Goal: Task Accomplishment & Management: Complete application form

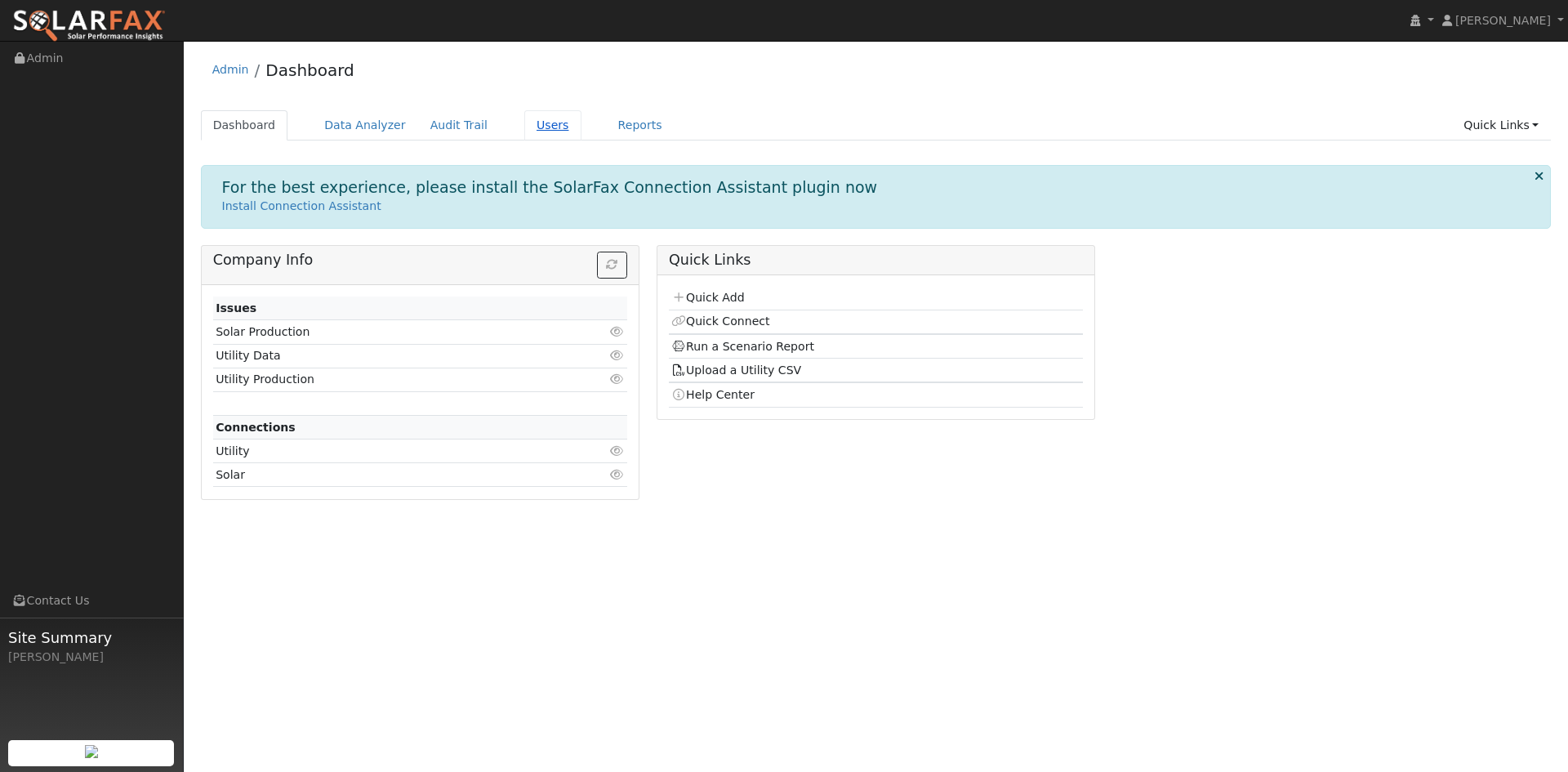
click at [524, 126] on link "Users" at bounding box center [553, 126] width 57 height 30
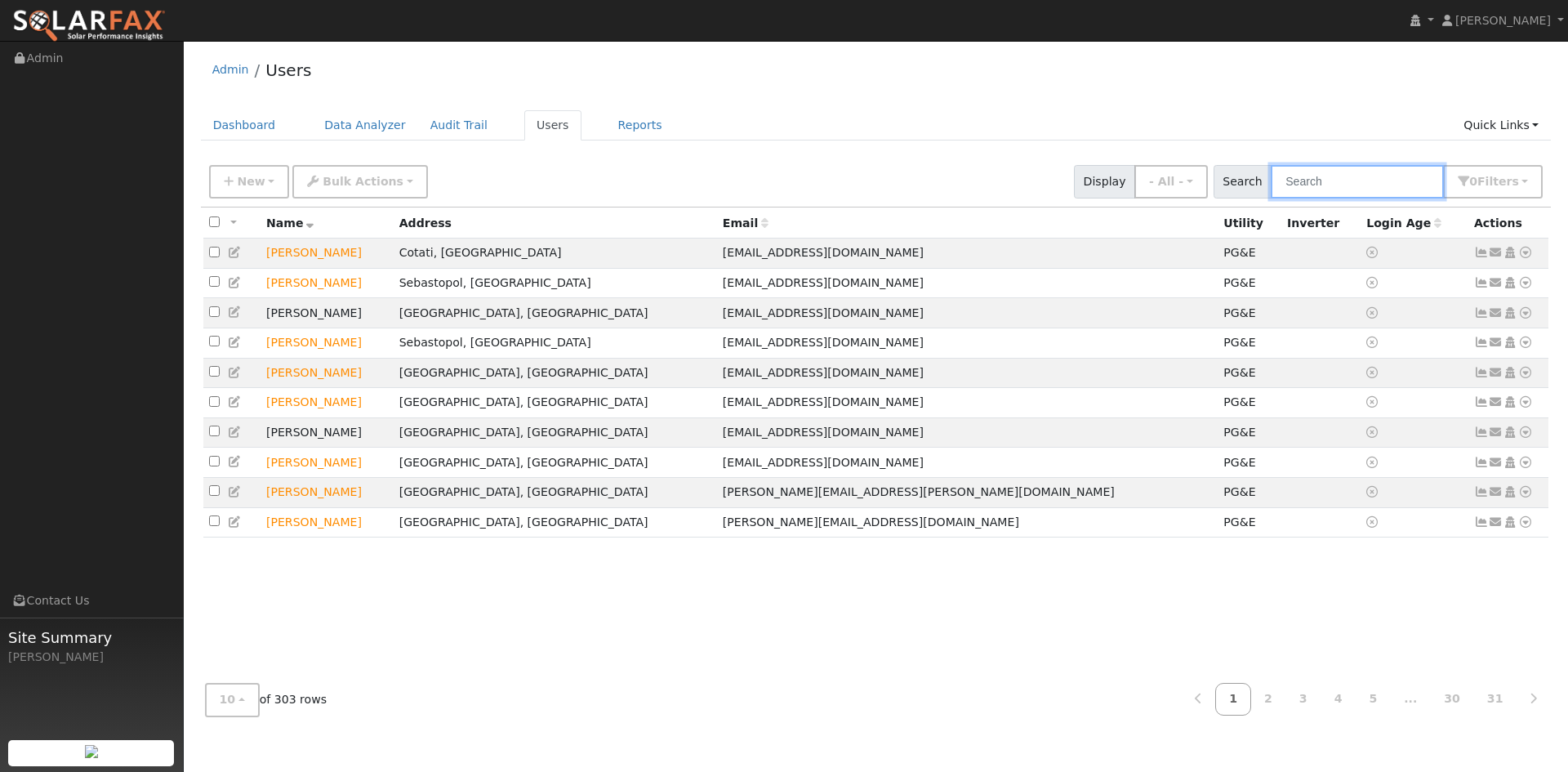
click at [1381, 182] on input "text" at bounding box center [1357, 182] width 173 height 34
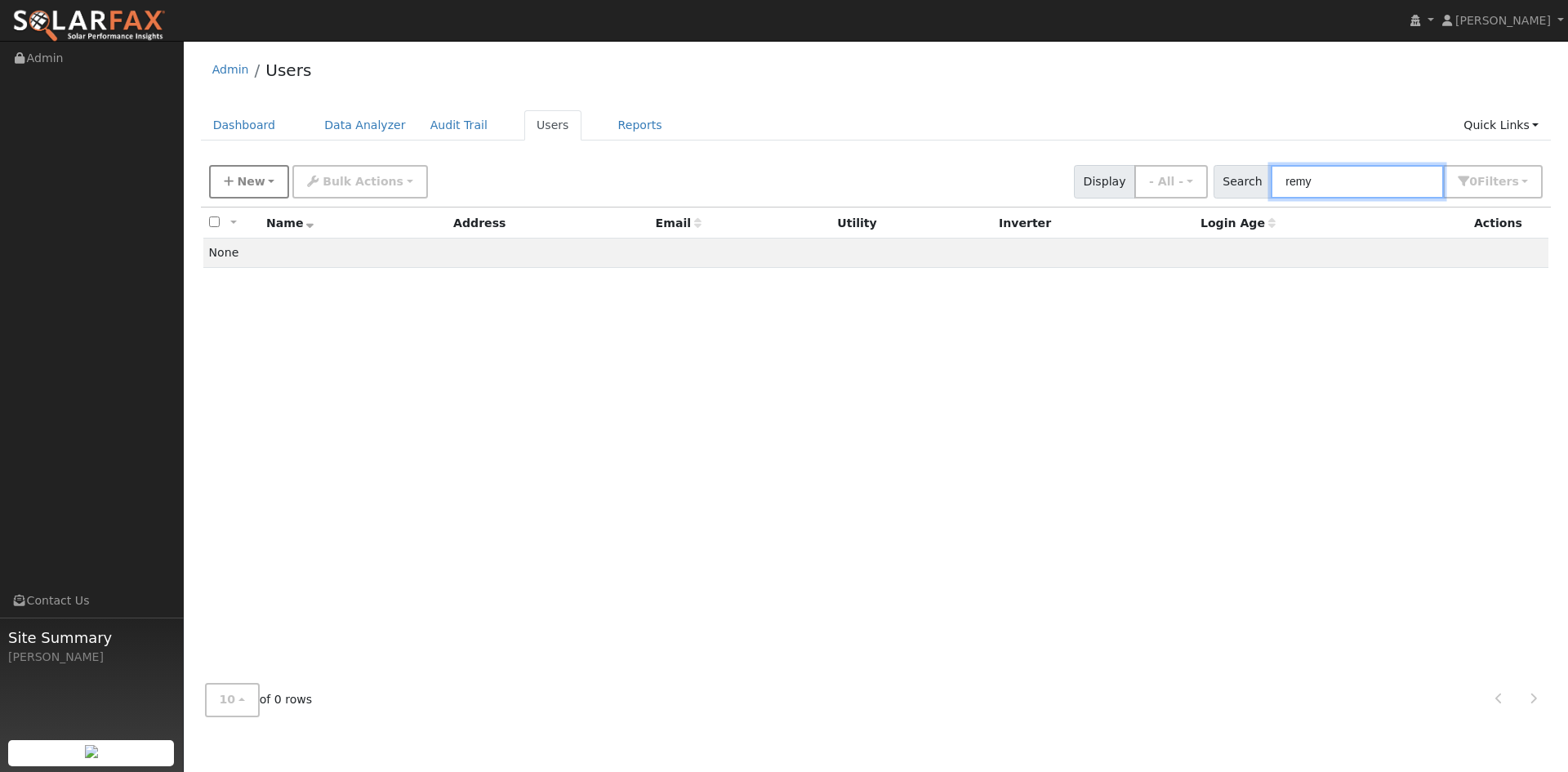
type input "remy"
click at [262, 178] on button "New" at bounding box center [250, 182] width 81 height 34
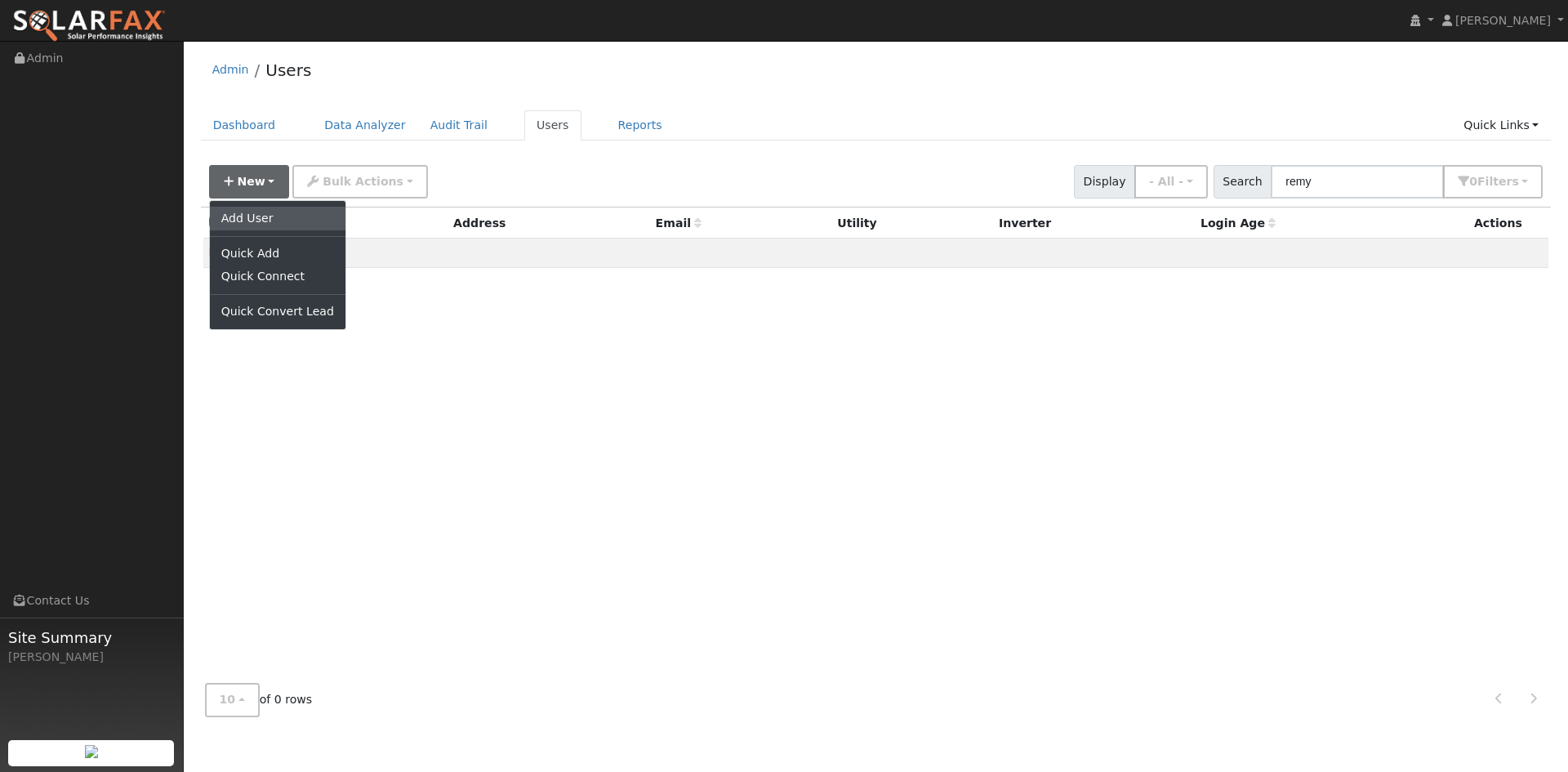
click at [244, 223] on link "Add User" at bounding box center [278, 218] width 136 height 23
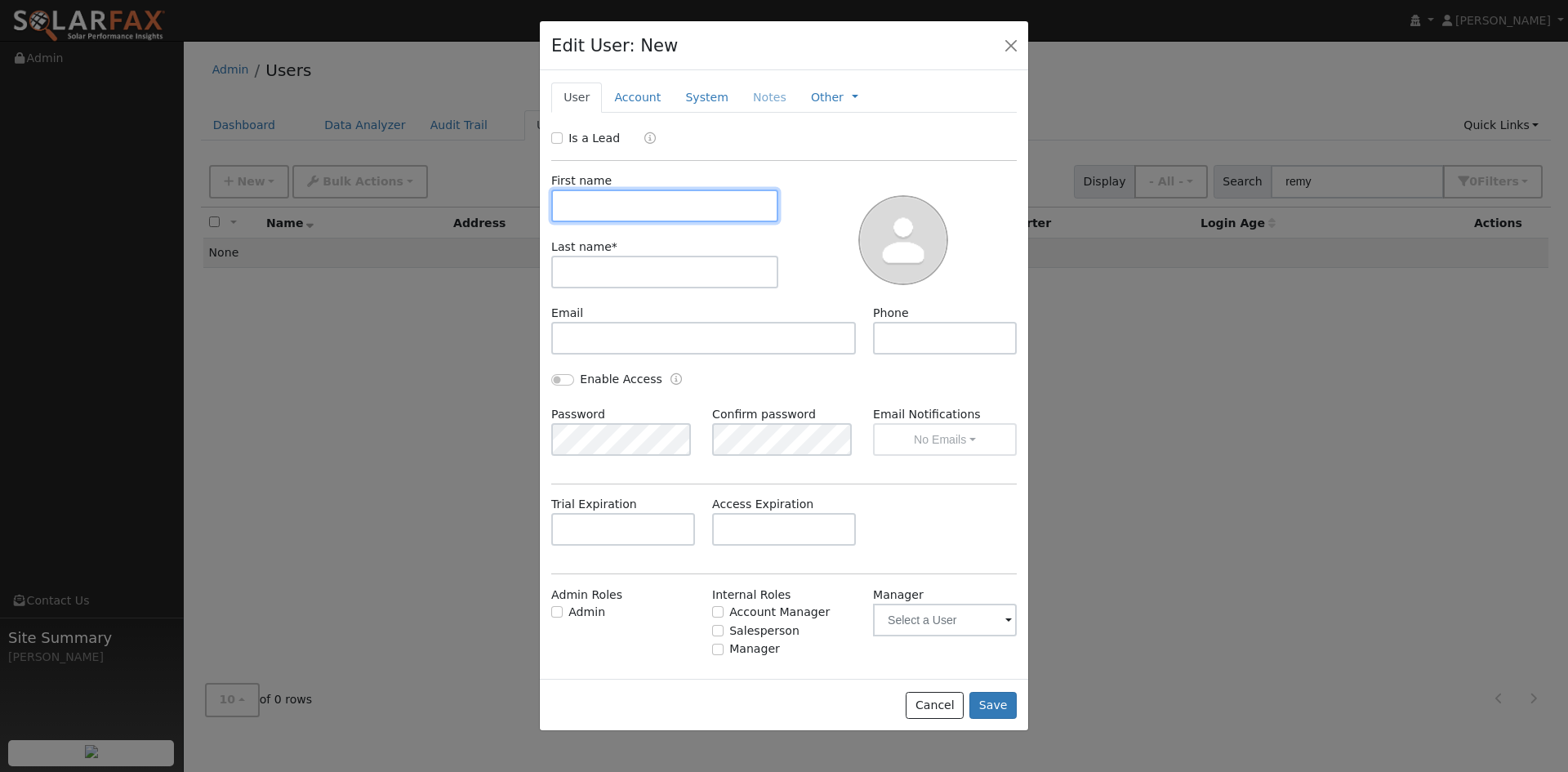
click at [612, 208] on input "text" at bounding box center [665, 205] width 227 height 33
click at [555, 139] on input "Is a Lead" at bounding box center [557, 139] width 12 height 12
checkbox input "true"
click at [599, 199] on input "text" at bounding box center [665, 205] width 227 height 33
type input "Remy"
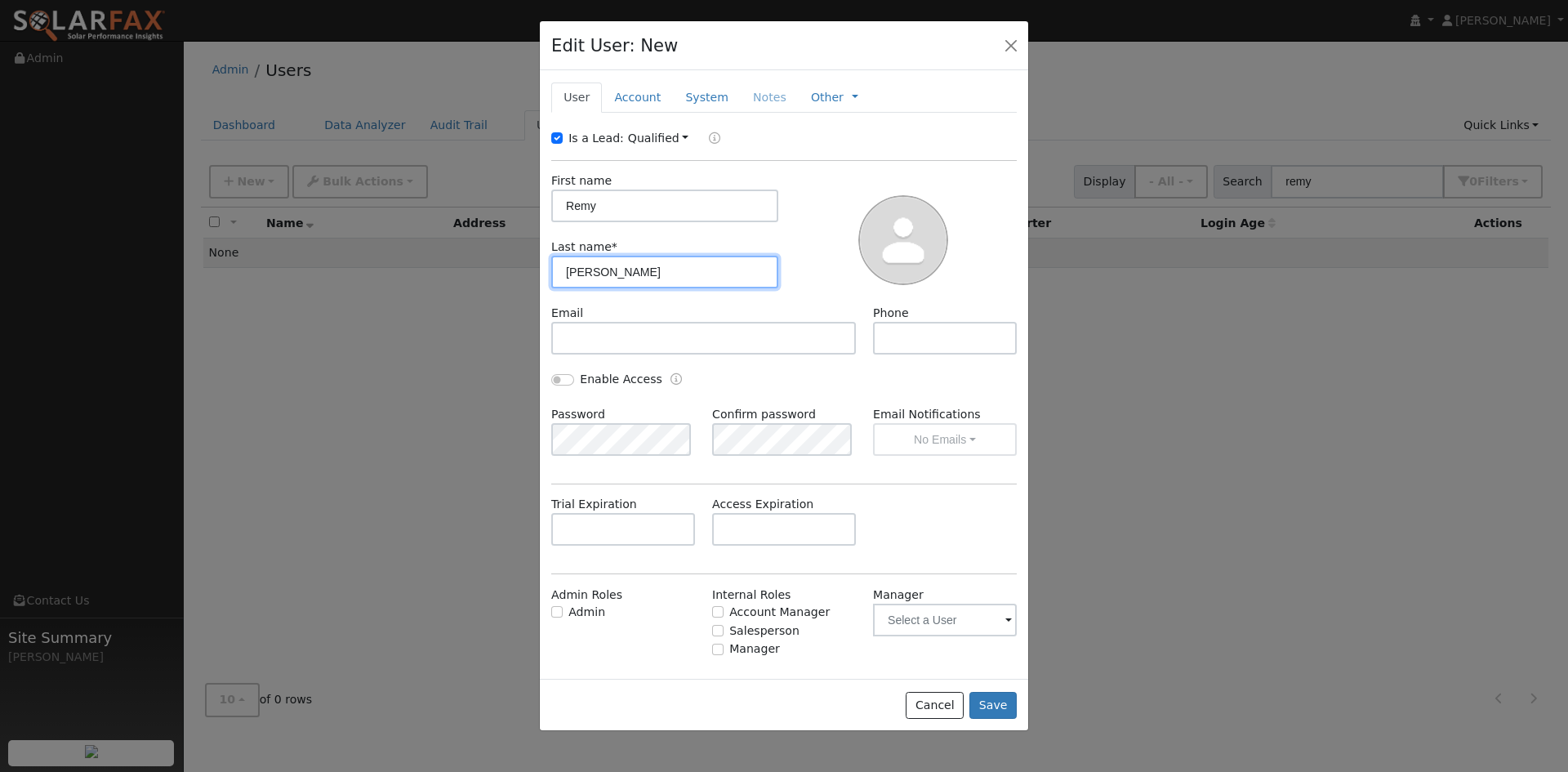
type input "Ruiz"
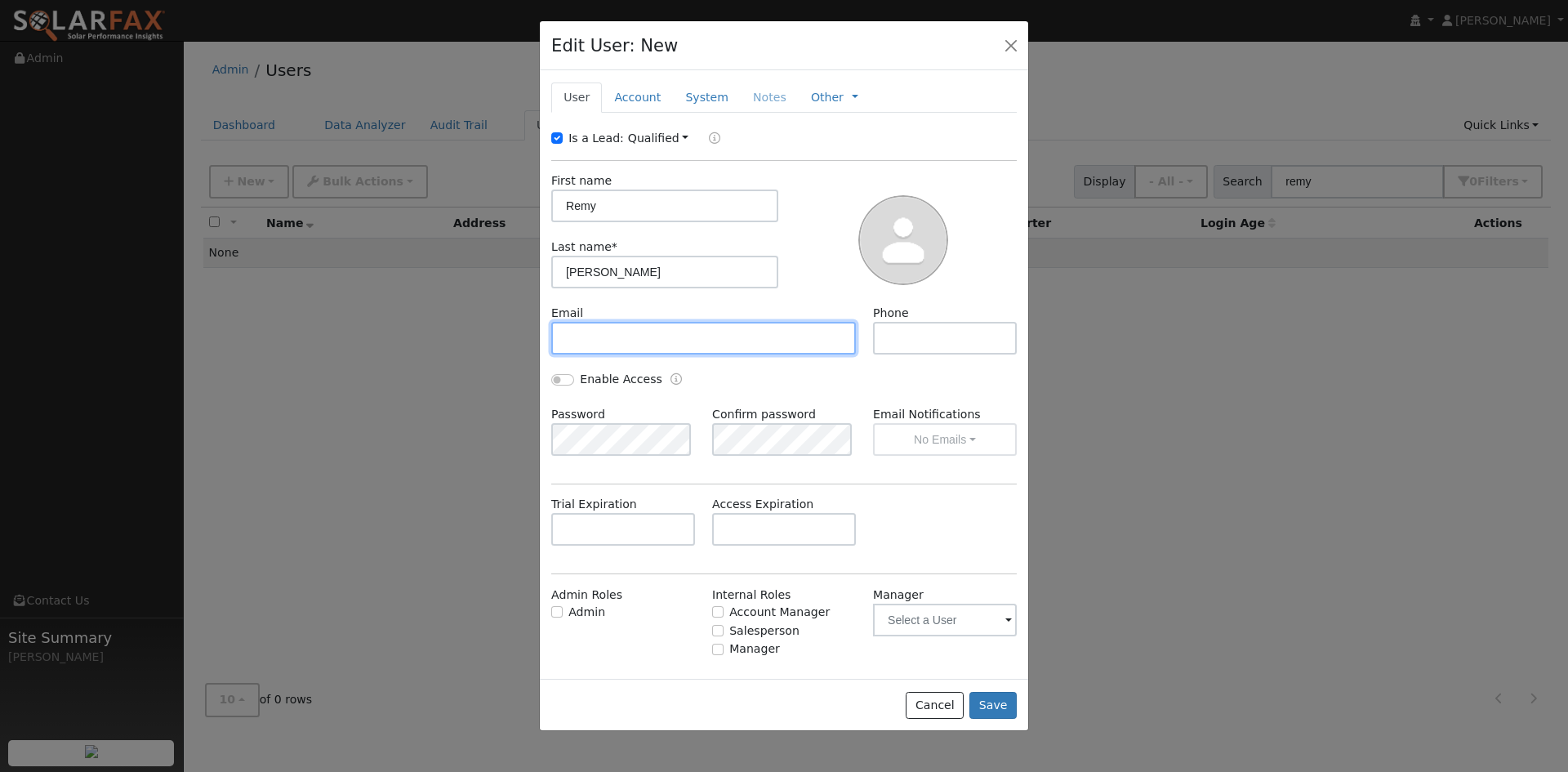
click at [671, 333] on input "text" at bounding box center [703, 338] width 305 height 33
paste input "[EMAIL_ADDRESS][DOMAIN_NAME]"
type input "[EMAIL_ADDRESS][DOMAIN_NAME]"
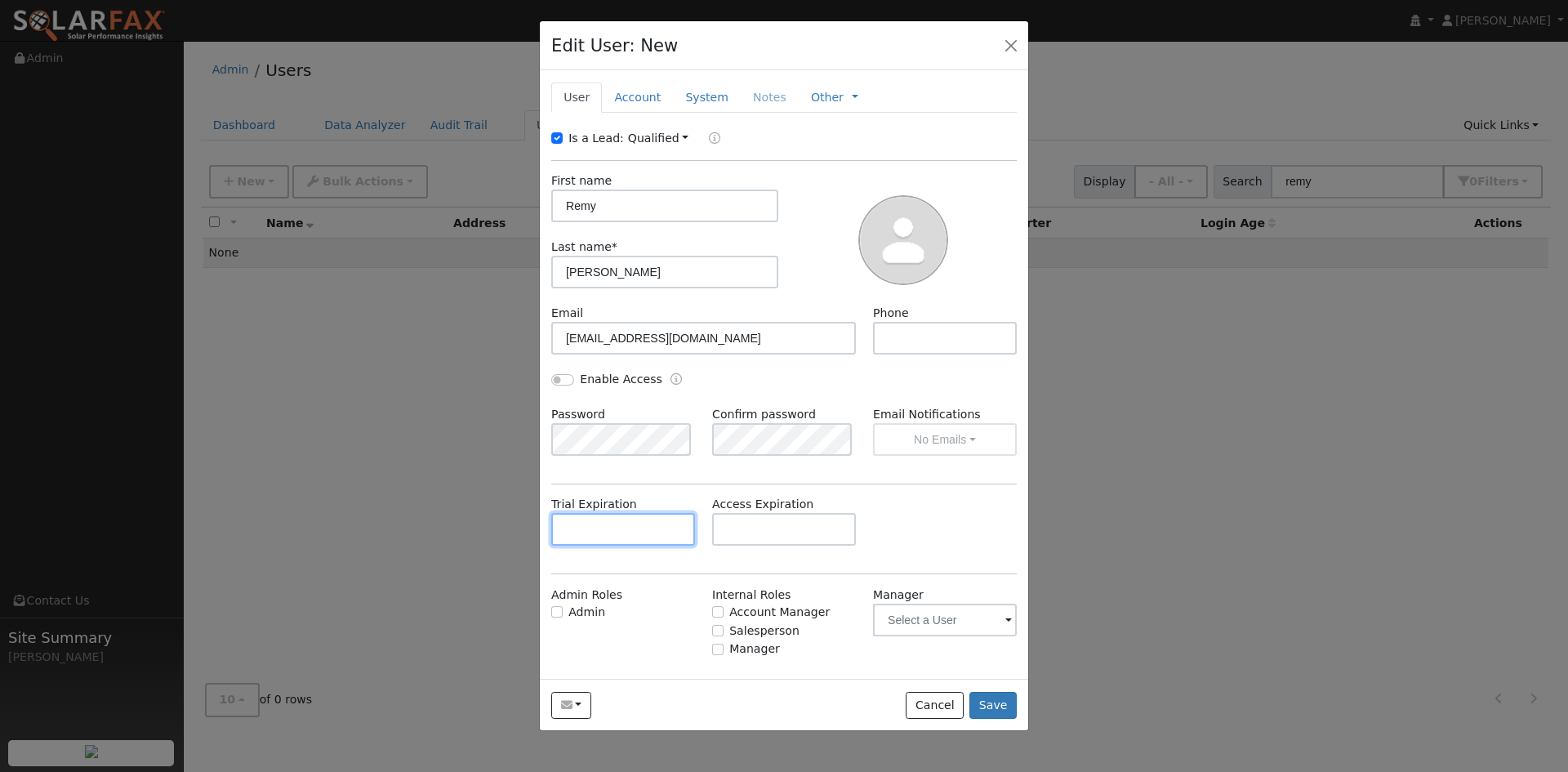
click at [639, 527] on input "text" at bounding box center [623, 529] width 144 height 33
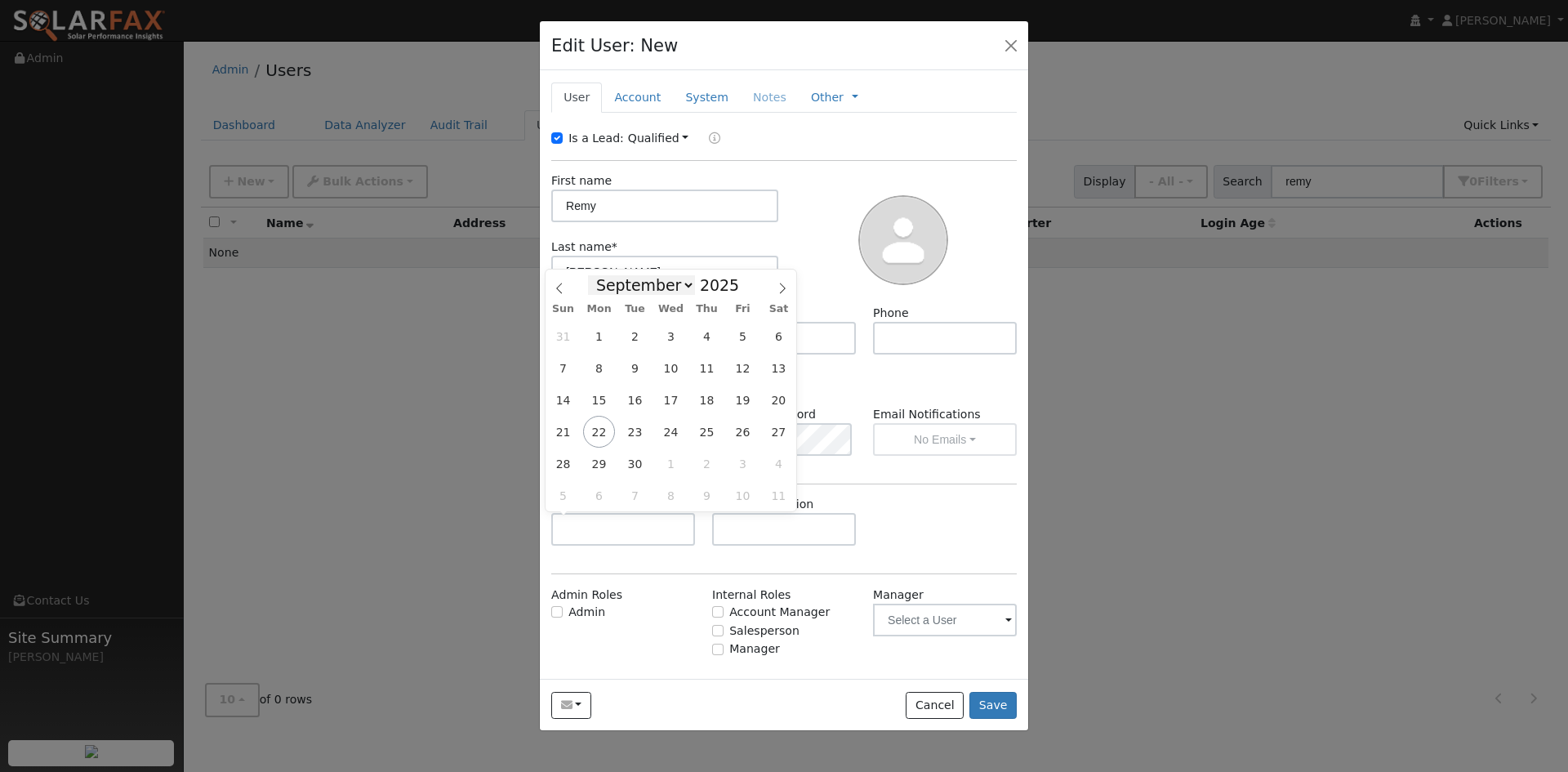
click at [670, 293] on select "January February March April May June July August September October November De…" at bounding box center [641, 285] width 107 height 19
select select "9"
click at [601, 275] on select "January February March April May June July August September October November De…" at bounding box center [641, 285] width 107 height 19
drag, startPoint x: 674, startPoint y: 434, endPoint x: 714, endPoint y: 471, distance: 54.5
click at [672, 433] on span "22" at bounding box center [671, 432] width 32 height 32
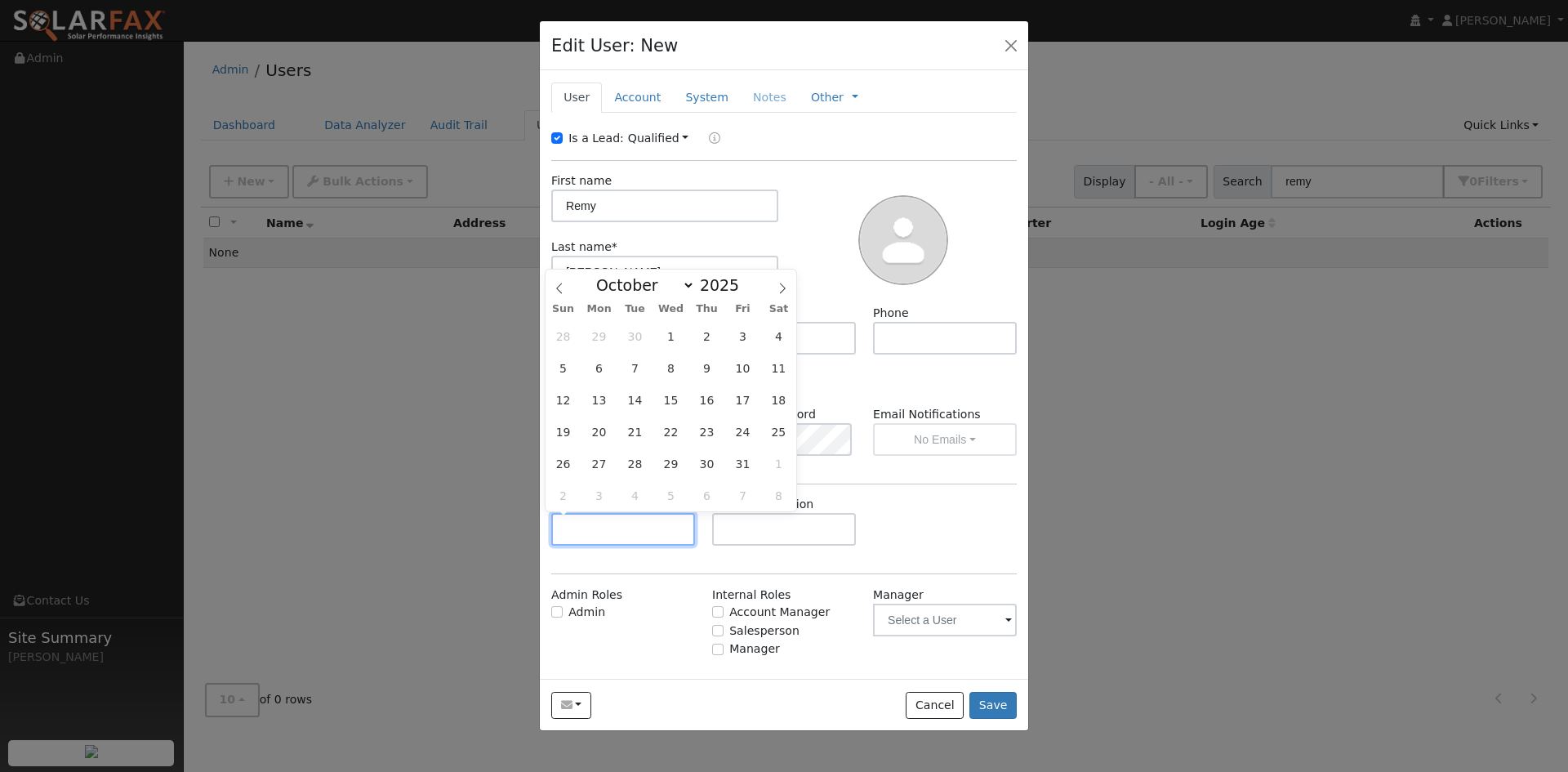
type input "10/22/2025"
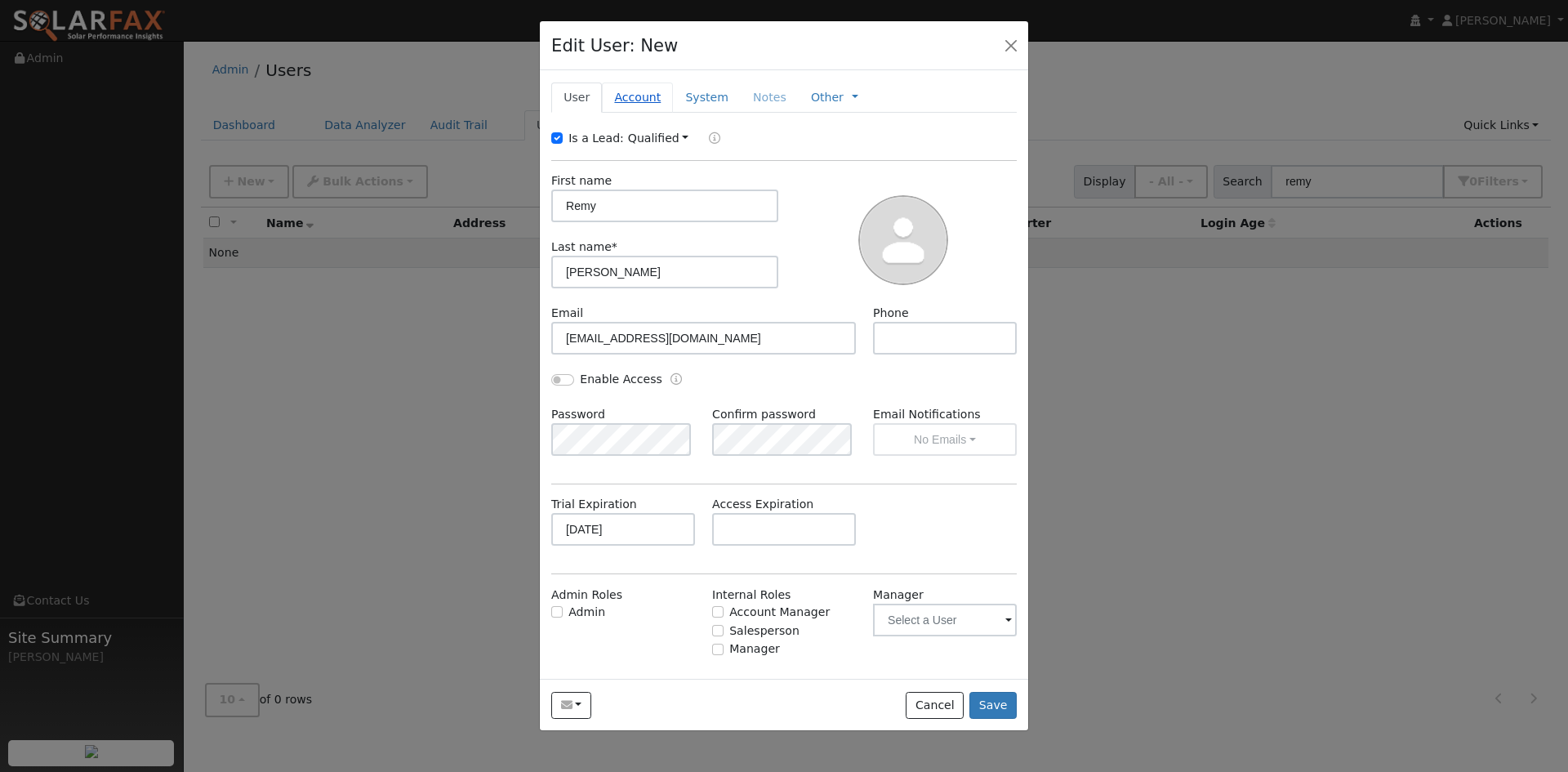
click at [628, 110] on link "Account" at bounding box center [638, 98] width 71 height 30
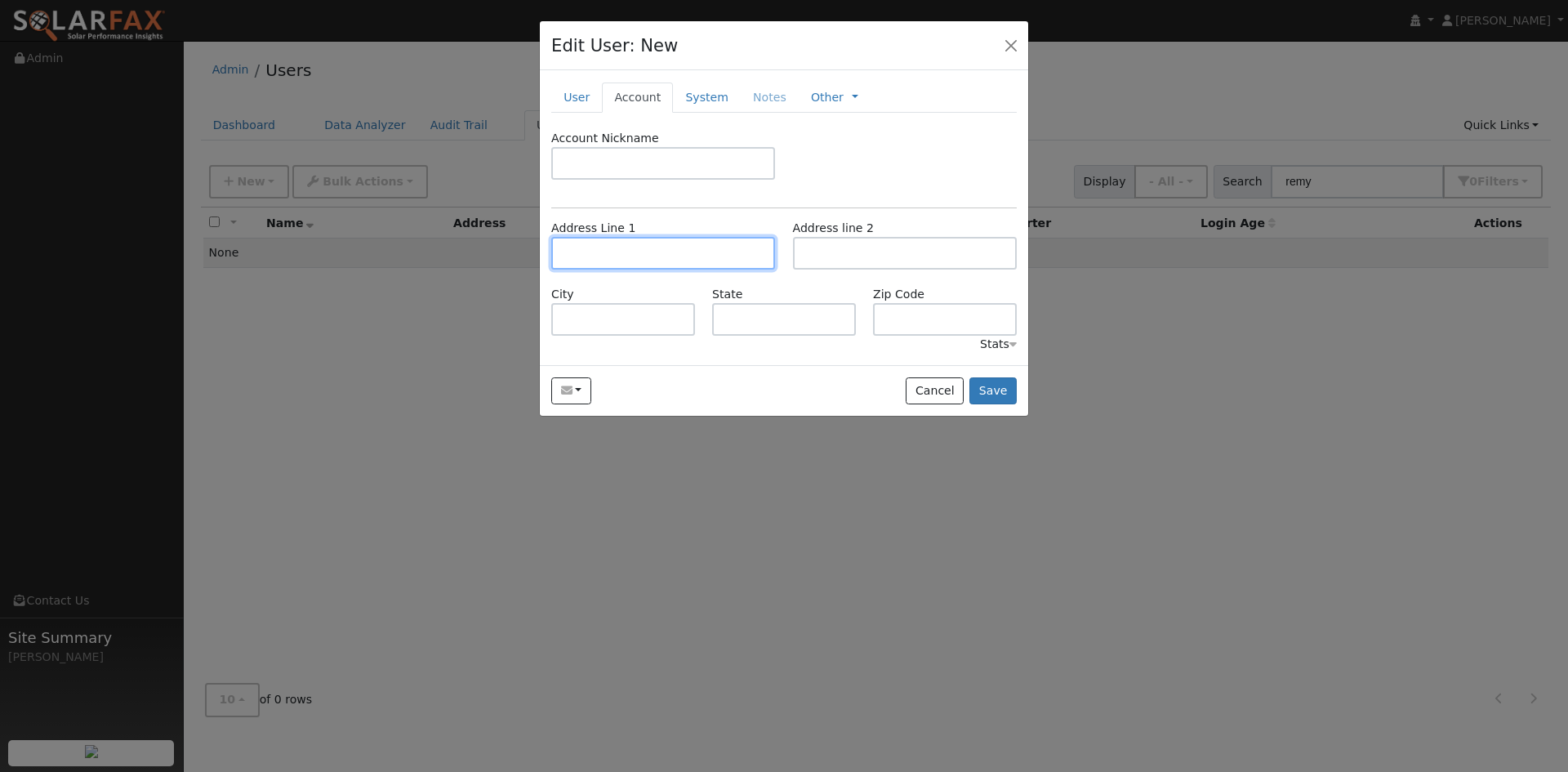
click at [601, 244] on input "text" at bounding box center [663, 253] width 224 height 33
paste input "2179 Nectarine Dr"
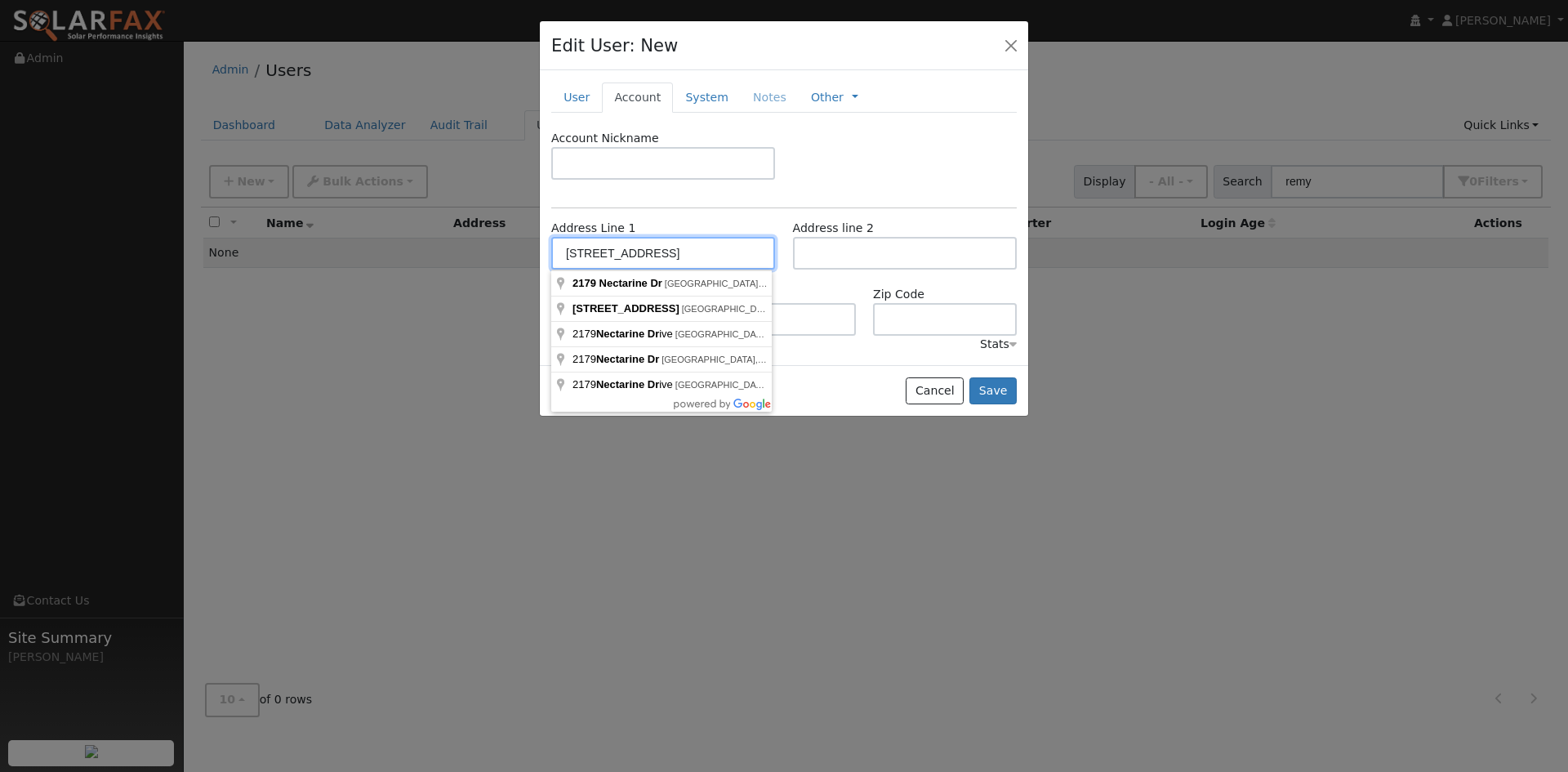
type input "2179 Nectarine Drive"
type input "Santa Rosa"
type input "CA"
type input "95404"
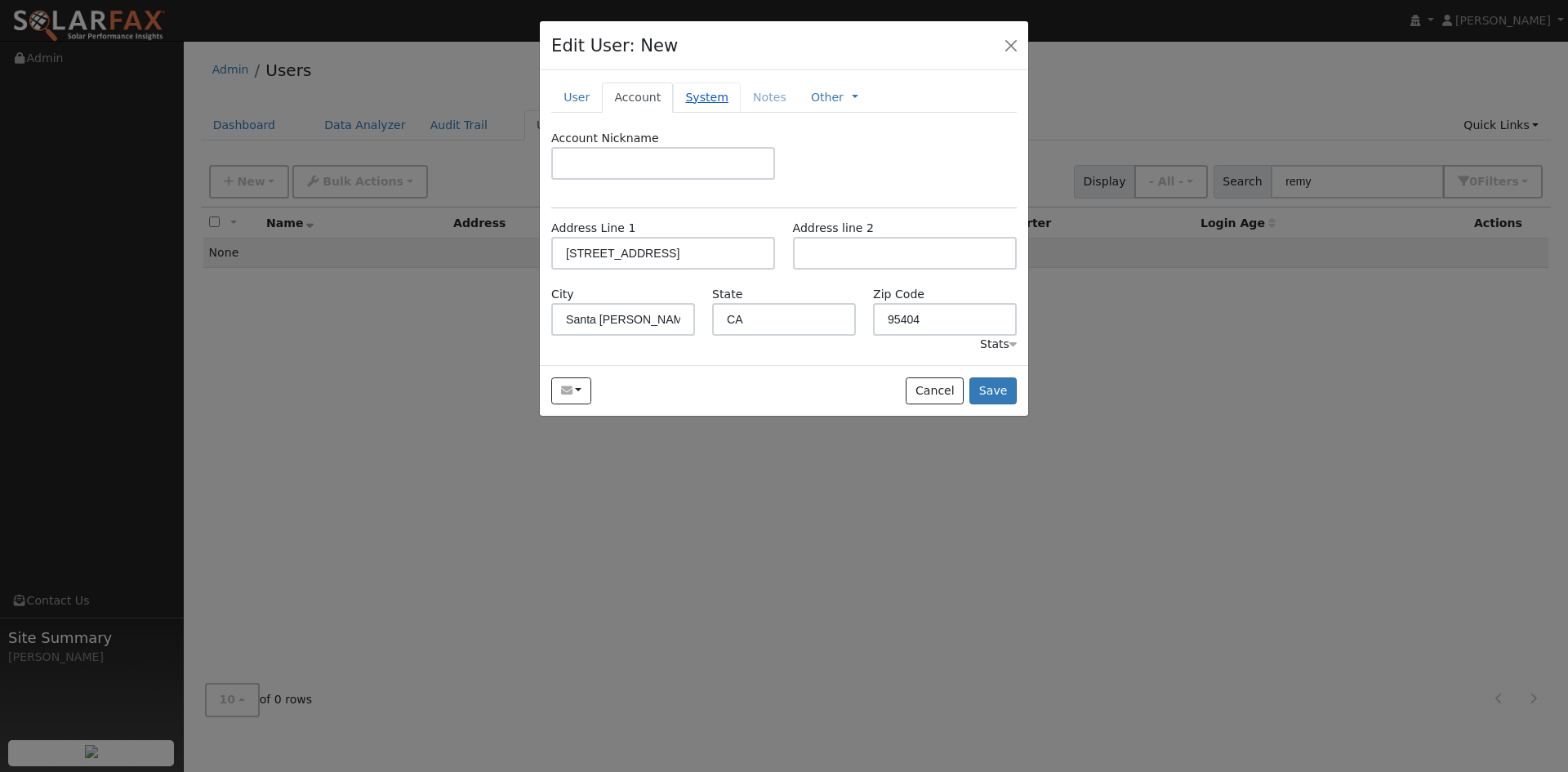
click at [708, 106] on link "System" at bounding box center [707, 98] width 68 height 30
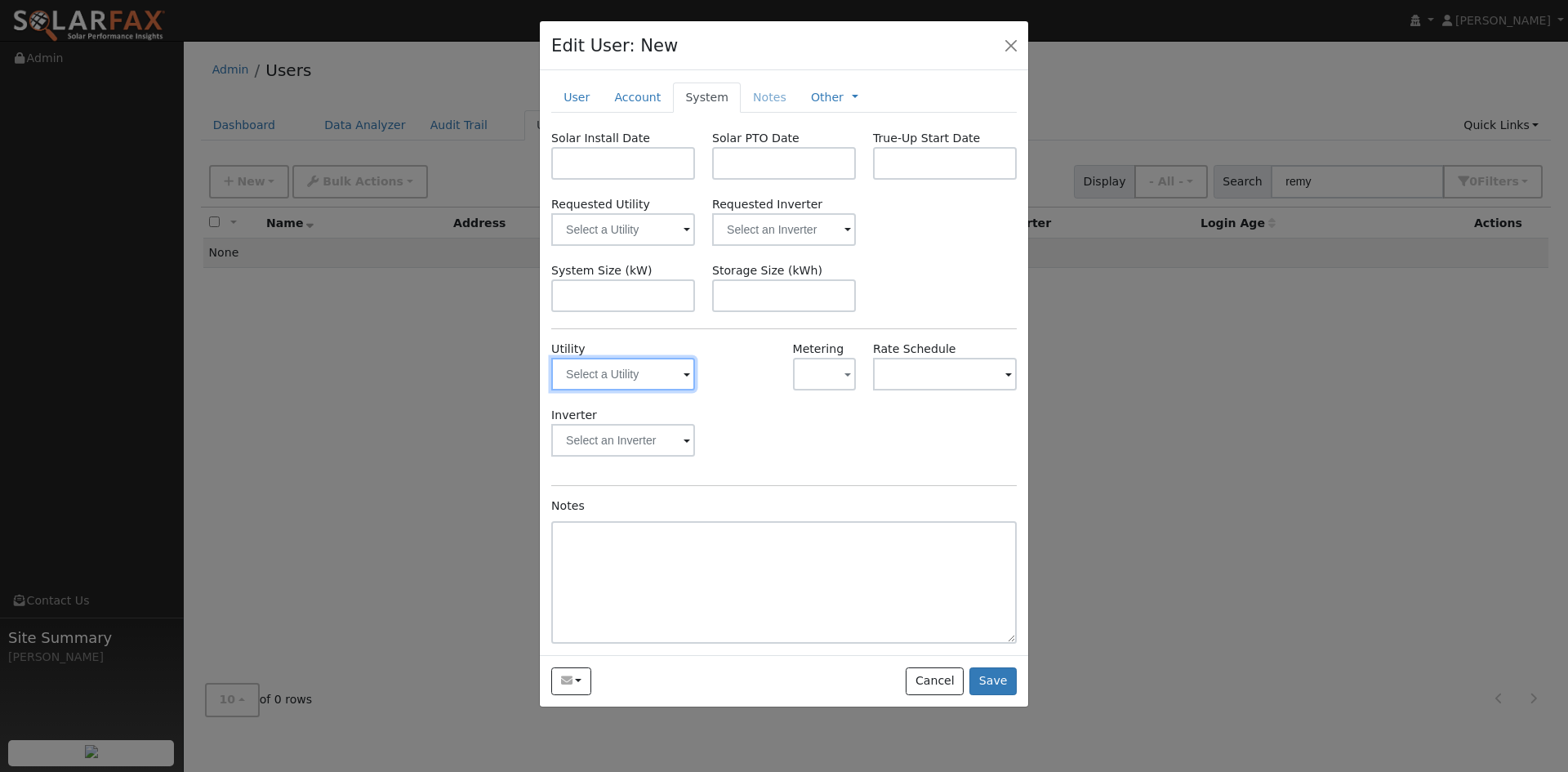
click at [620, 378] on input "text" at bounding box center [623, 374] width 144 height 33
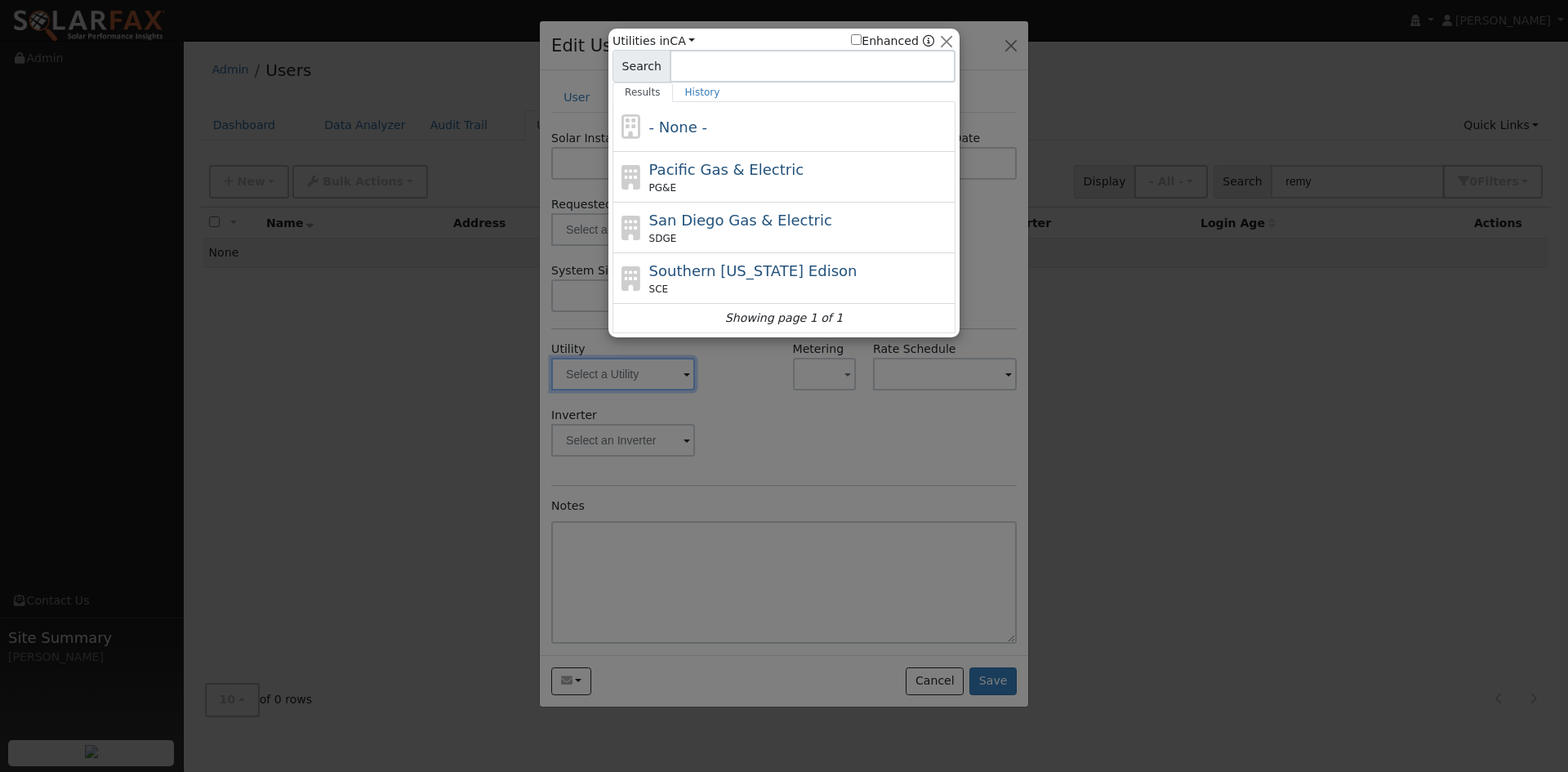
click at [713, 177] on span "Pacific Gas & Electric" at bounding box center [726, 170] width 155 height 17
type input "PG&E"
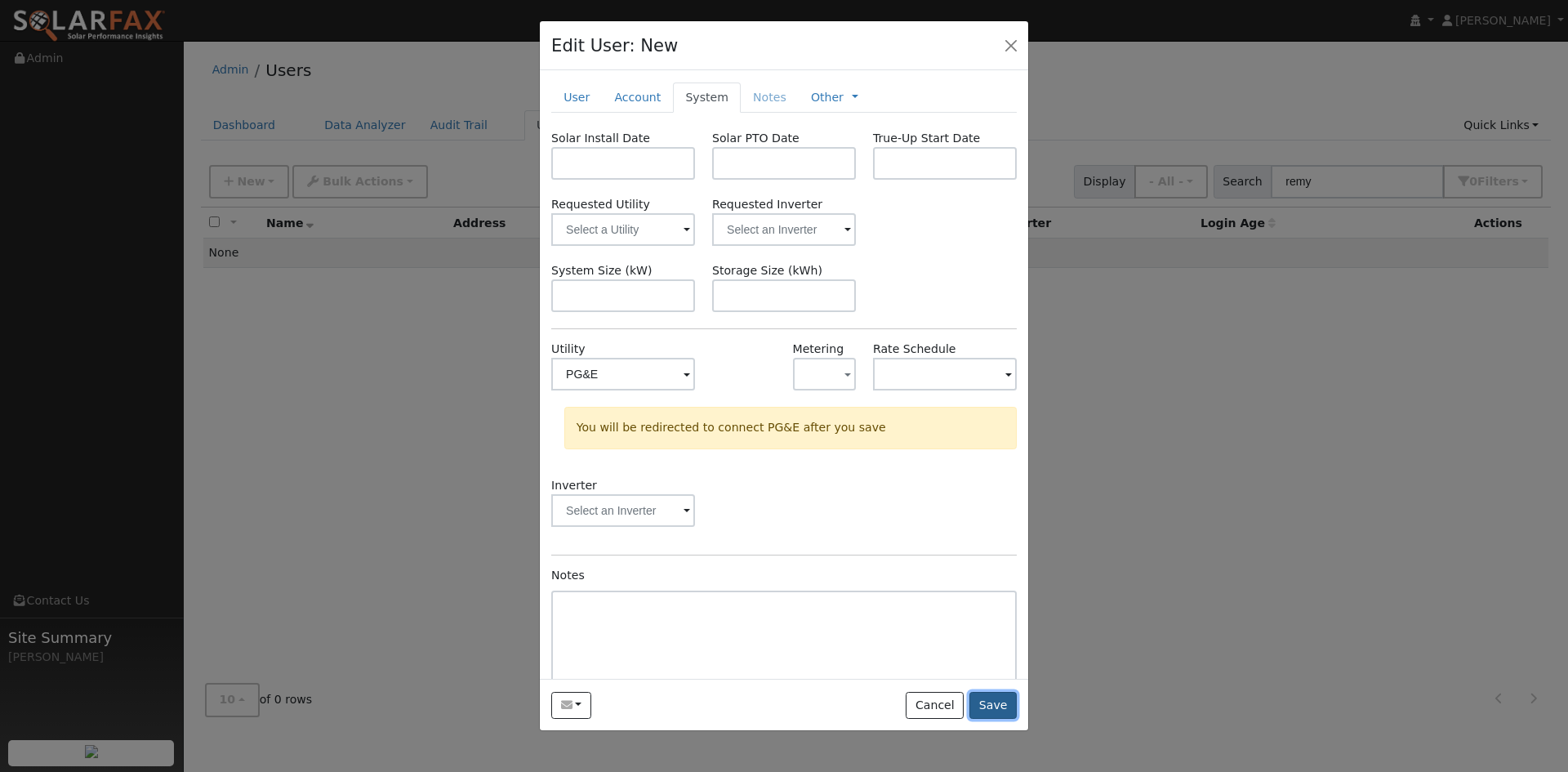
click at [992, 701] on button "Save" at bounding box center [993, 705] width 47 height 28
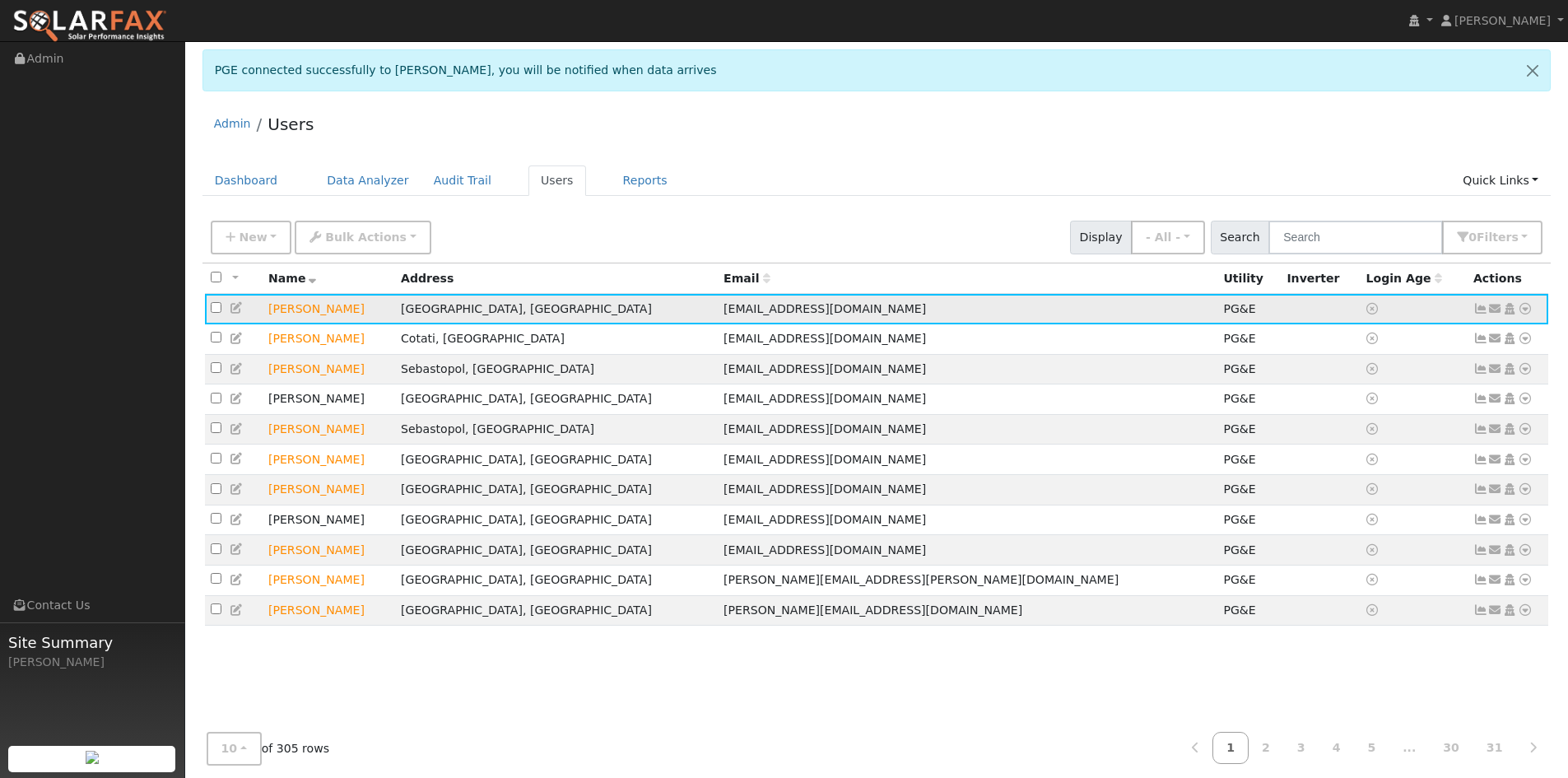
click at [1529, 312] on icon at bounding box center [1525, 309] width 14 height 12
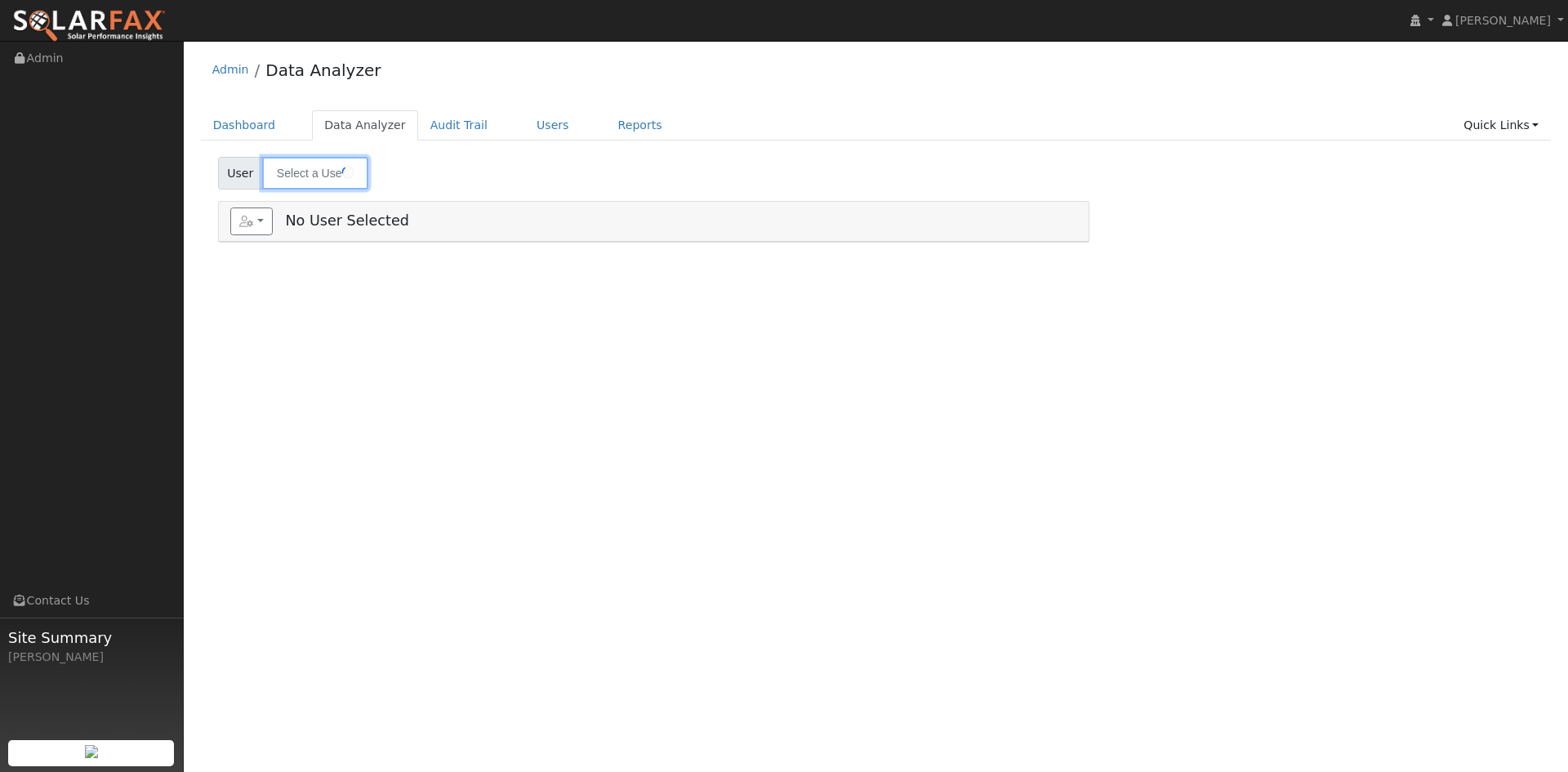
type input "Remy Ruiz"
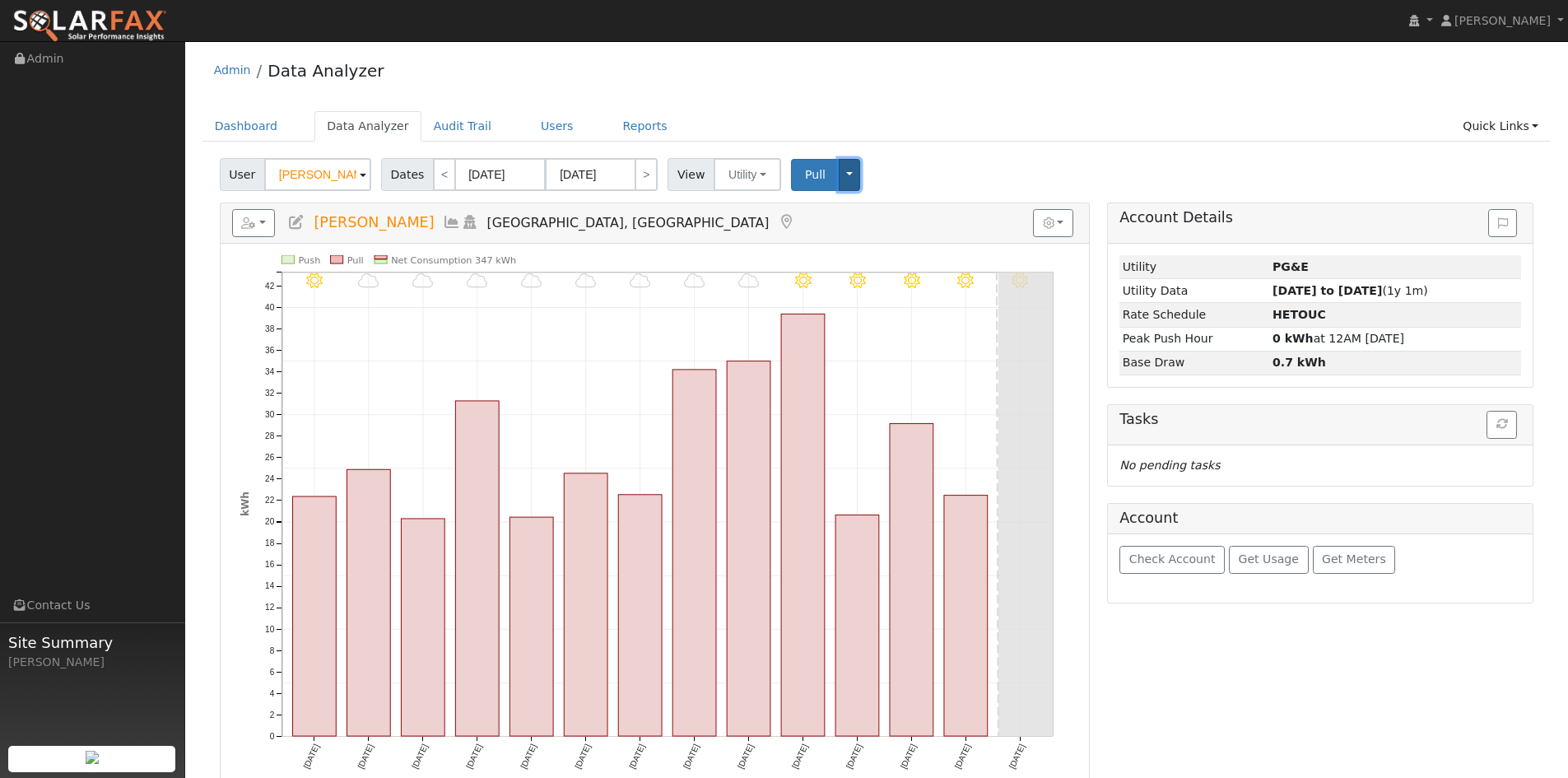
click at [839, 171] on button "Toggle Dropdown" at bounding box center [849, 175] width 21 height 32
click at [999, 163] on div "User Remy Ruiz Account Default Account Default Account 2179 Nectarine Drive, Sa…" at bounding box center [876, 171] width 1320 height 38
click at [533, 120] on link "Users" at bounding box center [558, 127] width 58 height 31
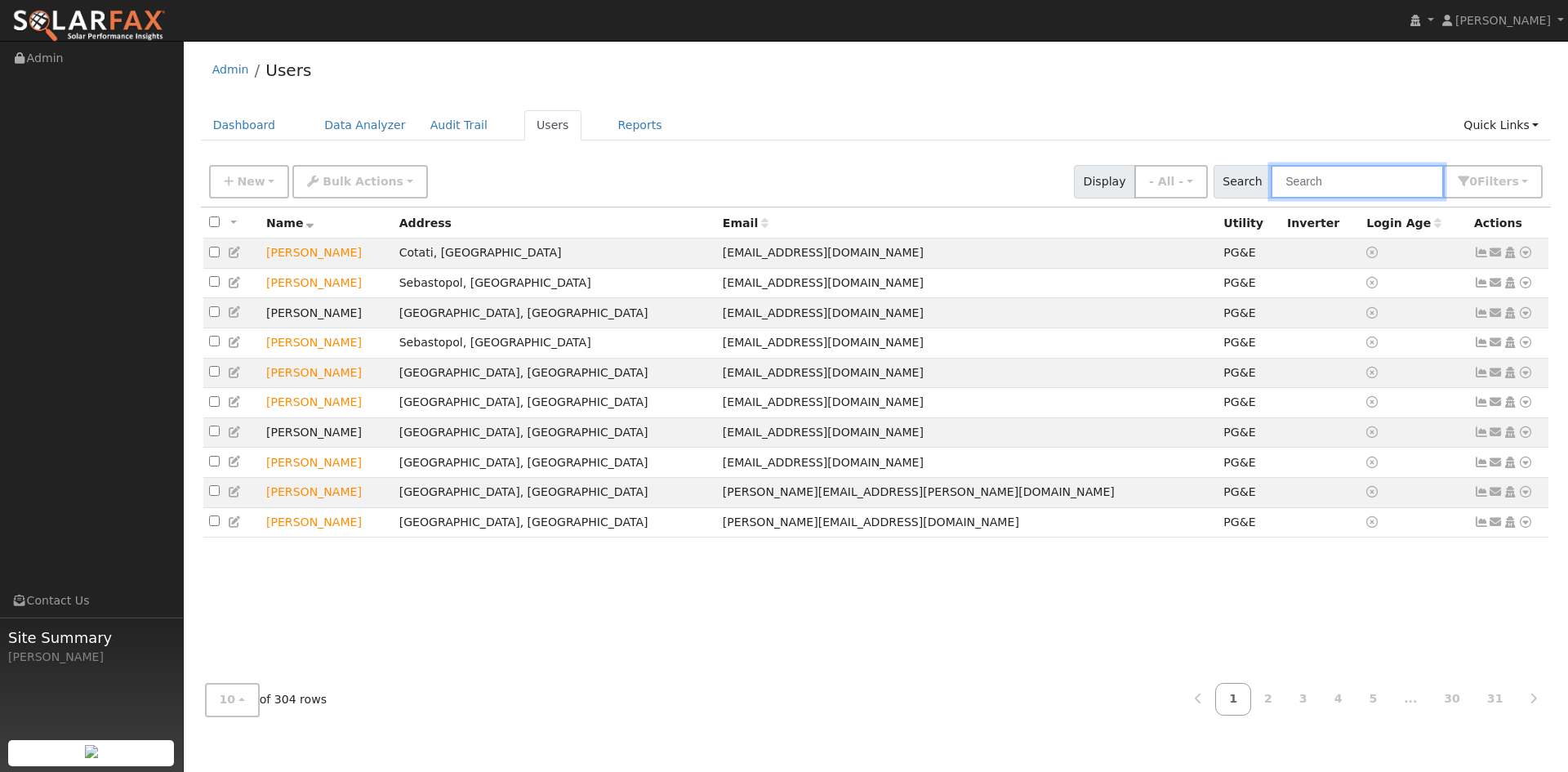
click at [1397, 181] on input "text" at bounding box center [1357, 182] width 173 height 34
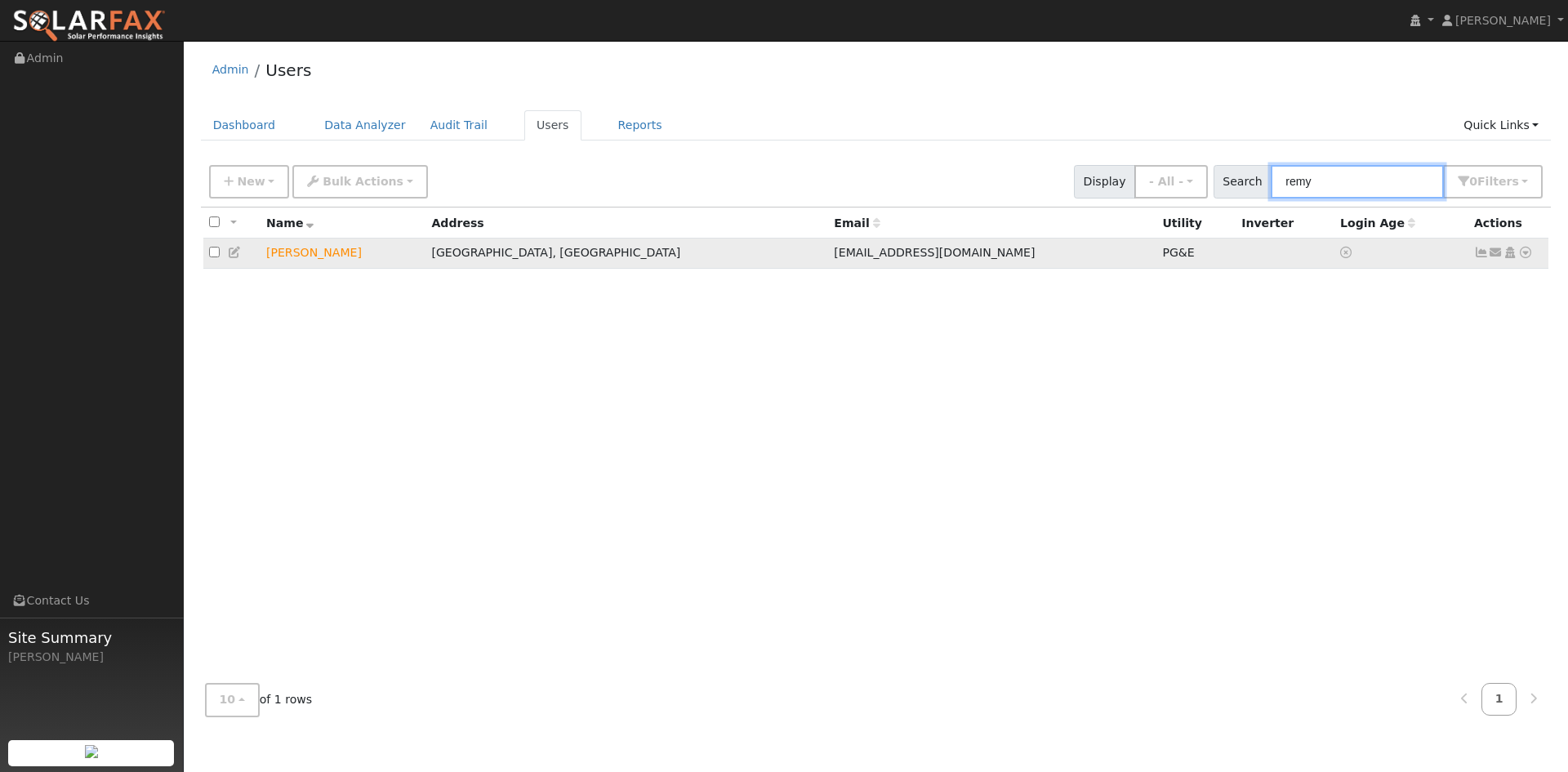
type input "remy"
click at [1530, 256] on icon at bounding box center [1525, 253] width 14 height 12
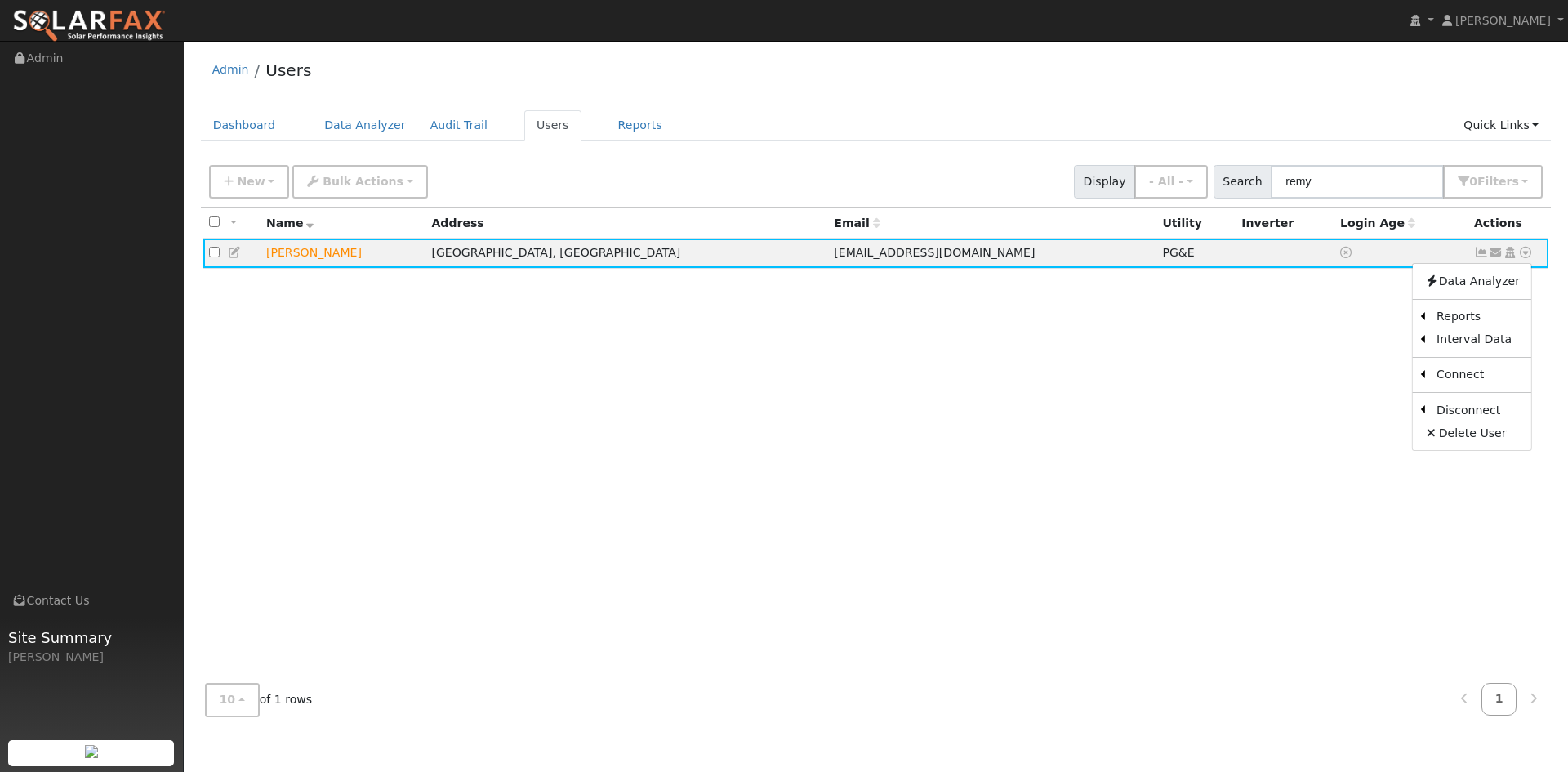
click at [0, 0] on link "Export to CSV" at bounding box center [0, 0] width 0 height 0
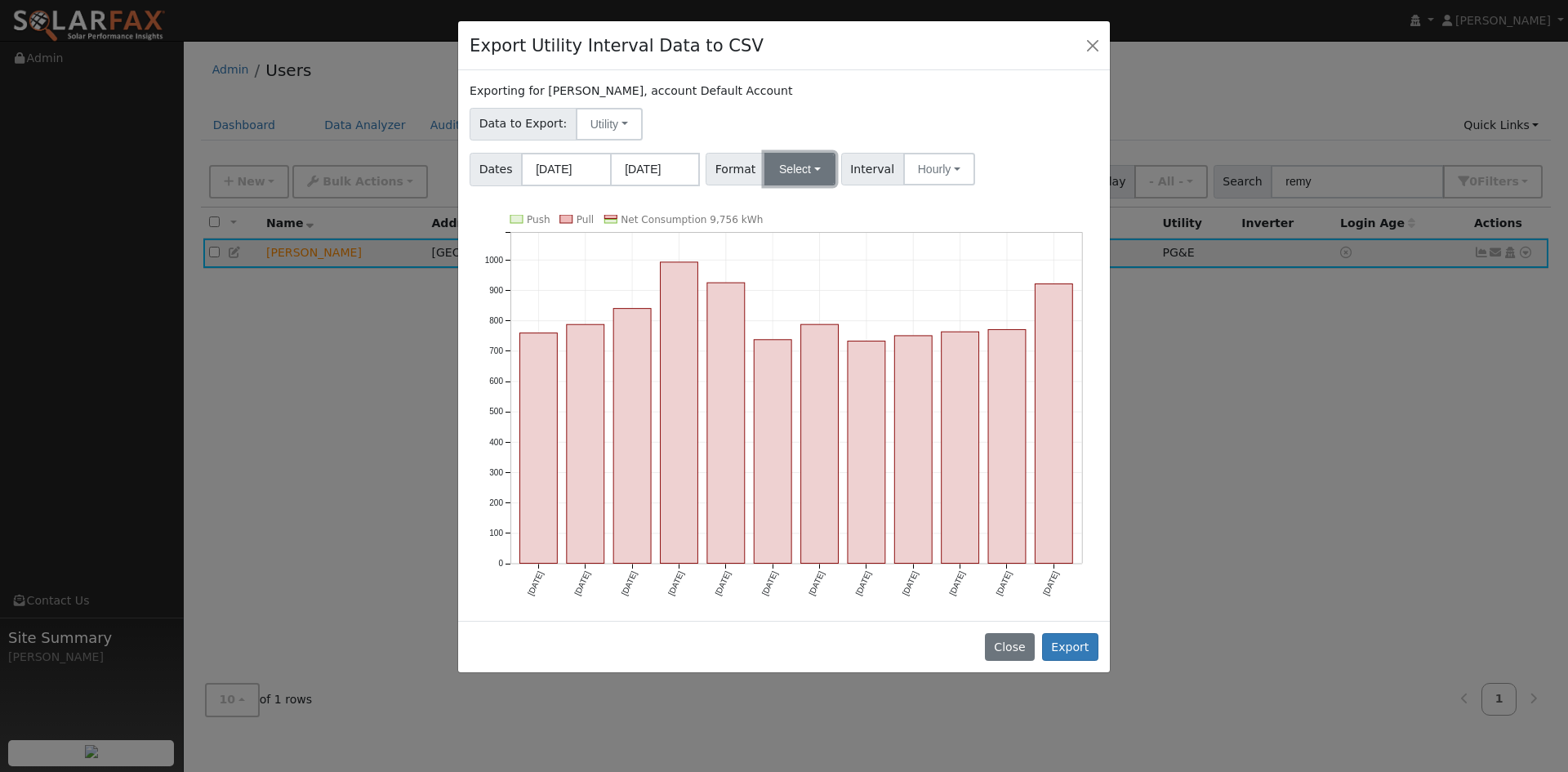
click at [800, 153] on button "Select" at bounding box center [800, 169] width 71 height 33
click at [806, 383] on link "Solargraf" at bounding box center [818, 378] width 117 height 23
click at [1066, 640] on button "Export" at bounding box center [1070, 646] width 57 height 28
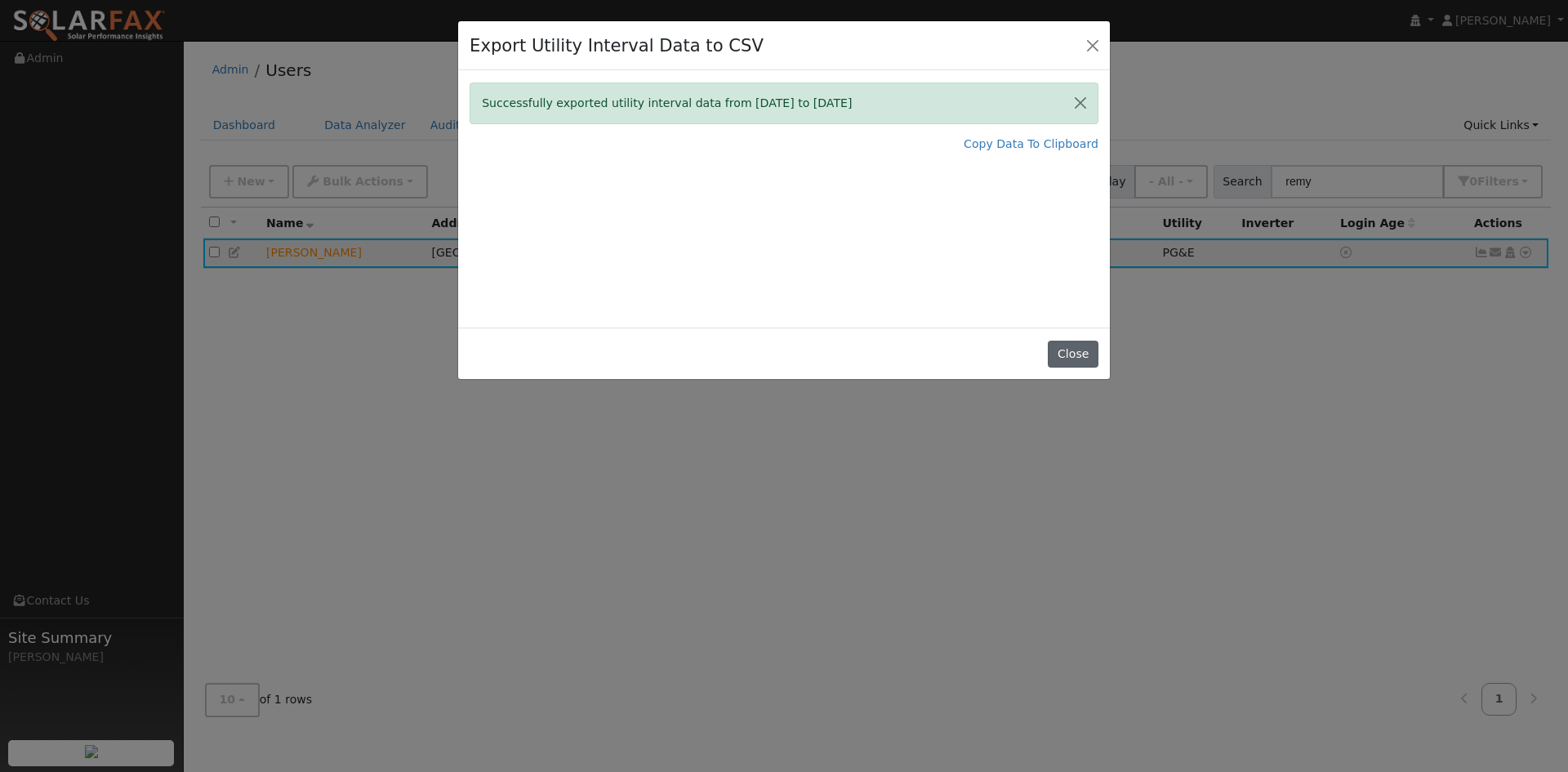
click at [1066, 350] on button "Close" at bounding box center [1072, 354] width 50 height 28
